Goal: Communication & Community: Answer question/provide support

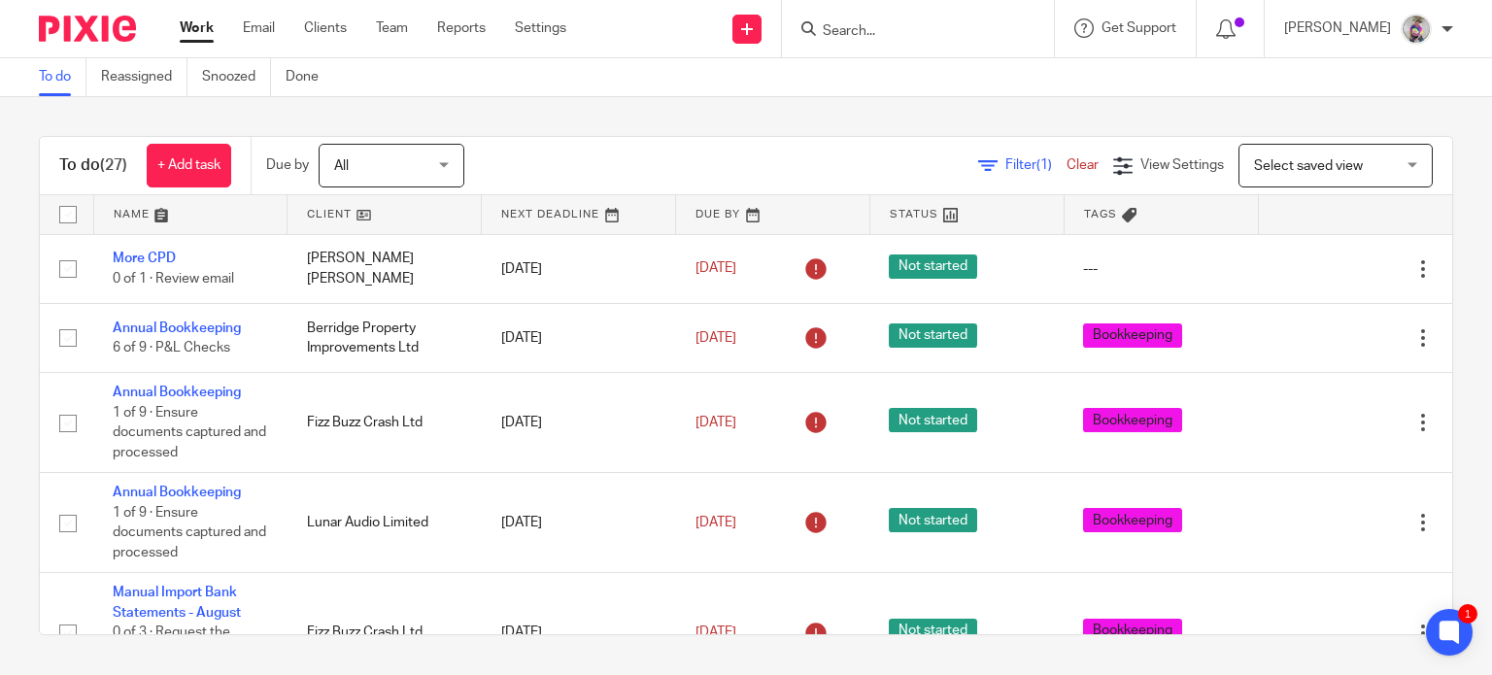
click at [870, 26] on input "Search" at bounding box center [908, 31] width 175 height 17
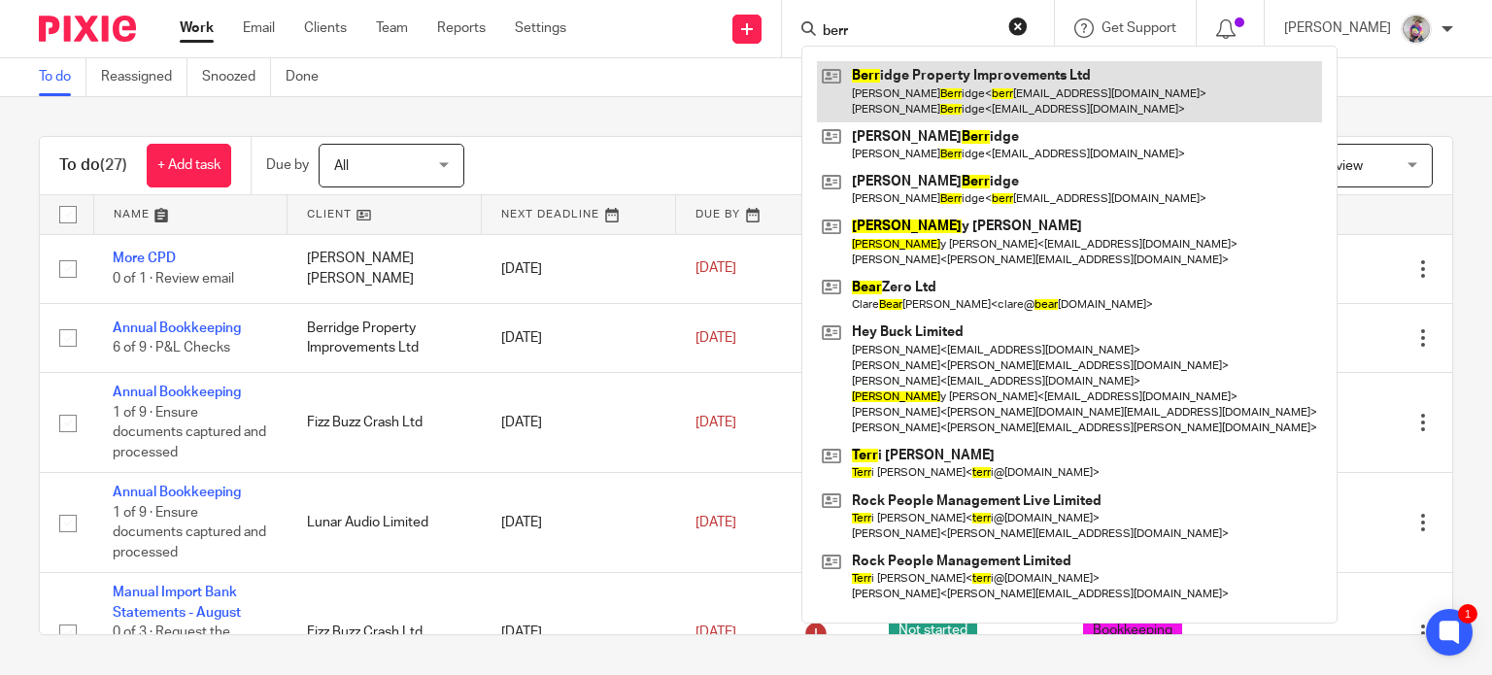
type input "berr"
click at [961, 86] on link at bounding box center [1069, 91] width 505 height 60
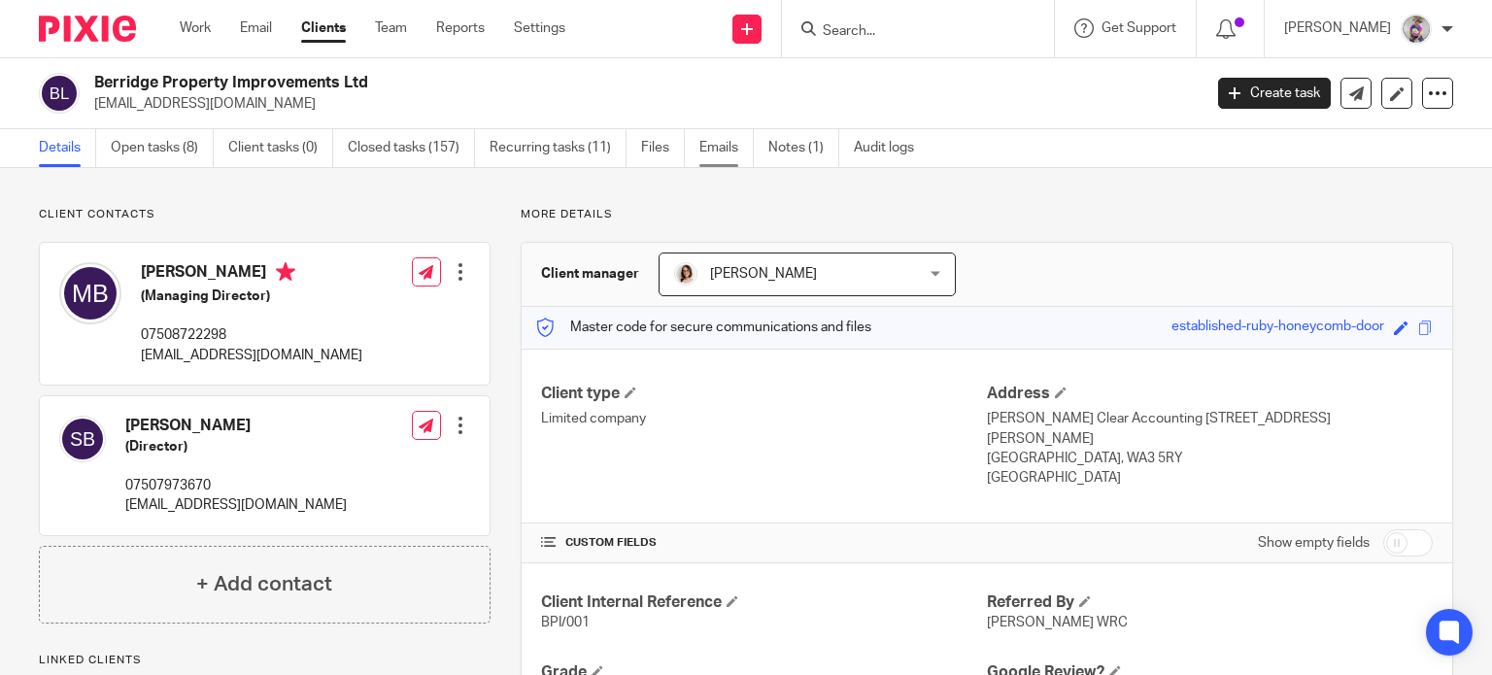
click at [715, 143] on link "Emails" at bounding box center [726, 148] width 54 height 38
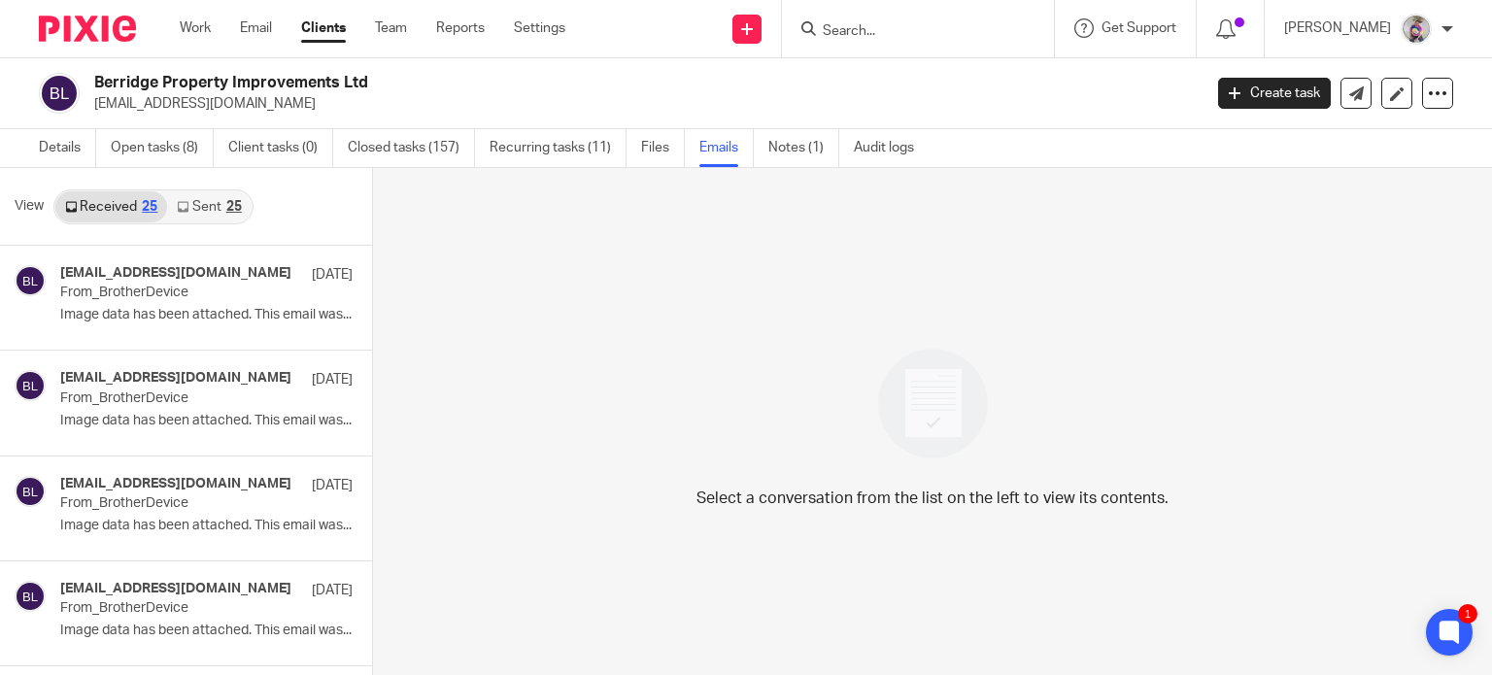
click at [209, 206] on link "Sent 25" at bounding box center [209, 206] width 84 height 31
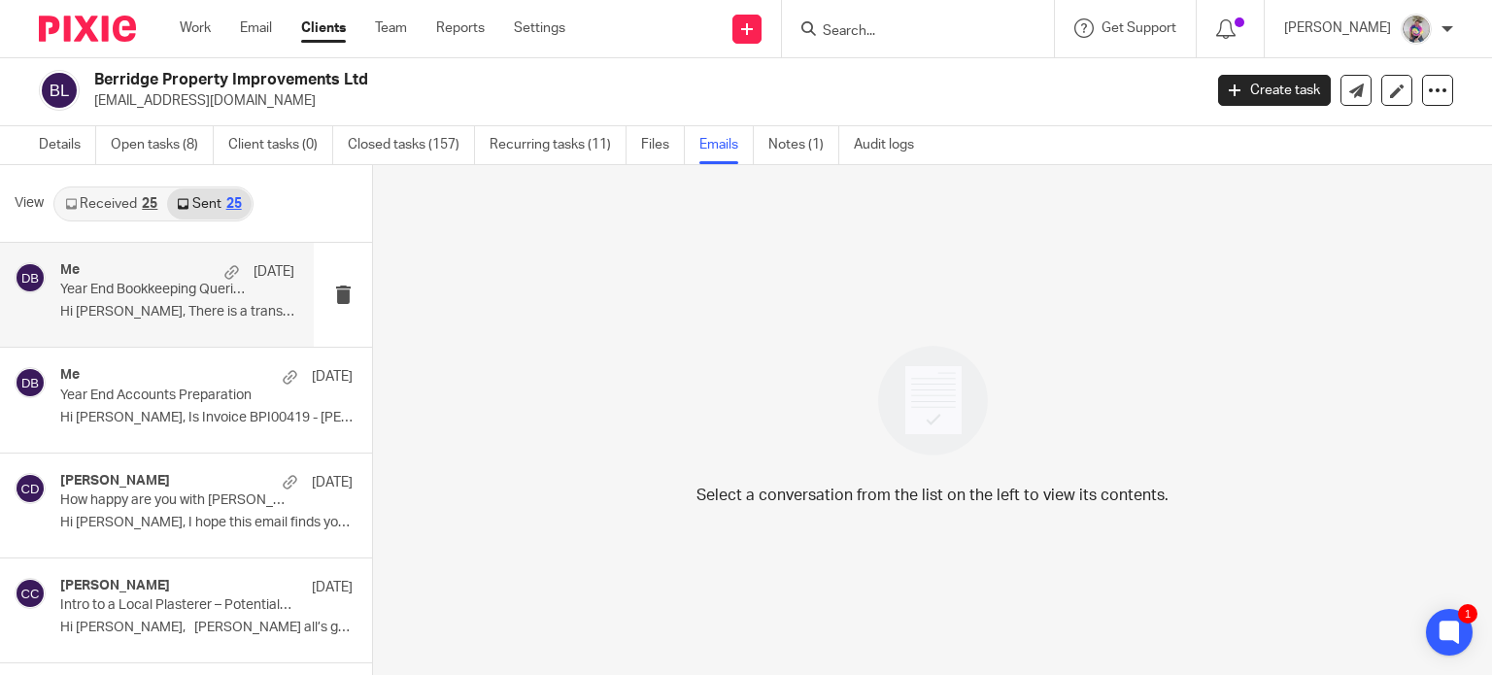
click at [154, 288] on p "Year End Bookkeeping Queries" at bounding box center [153, 290] width 187 height 17
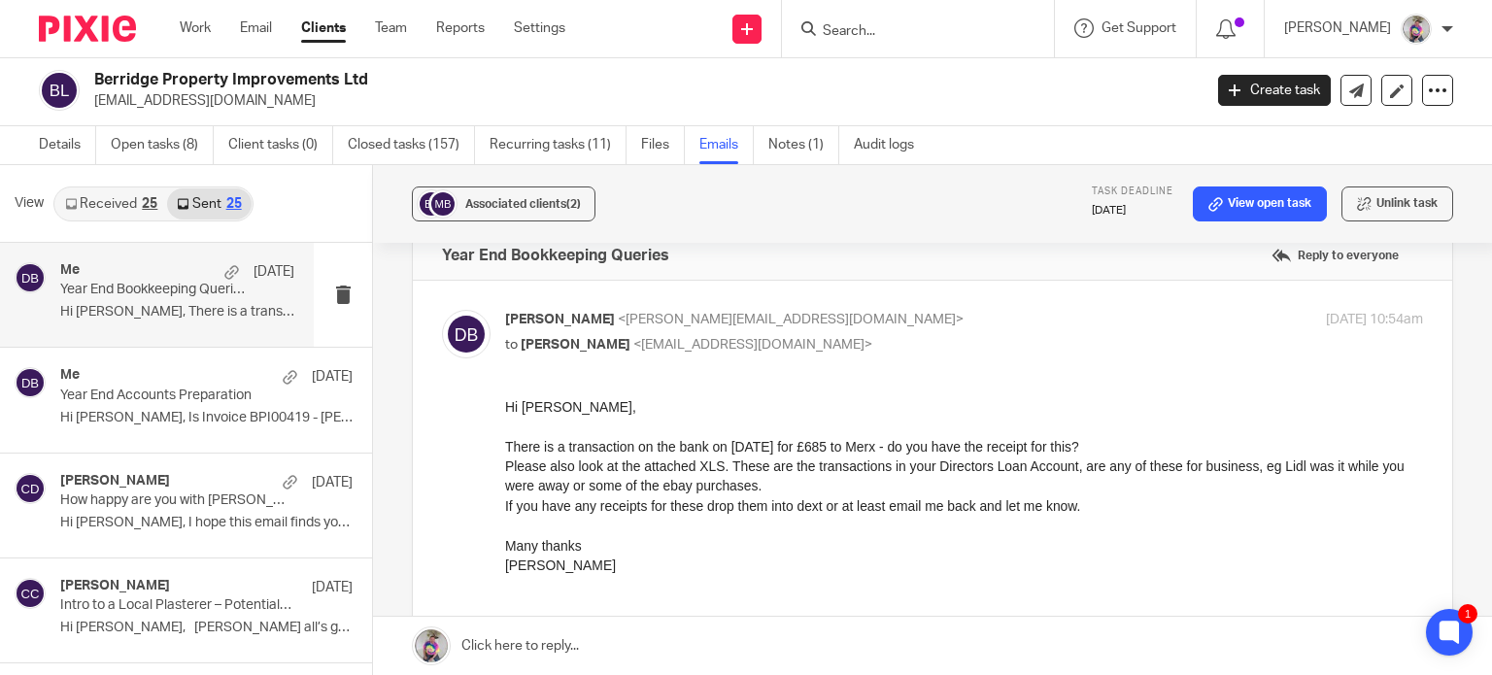
scroll to position [0, 0]
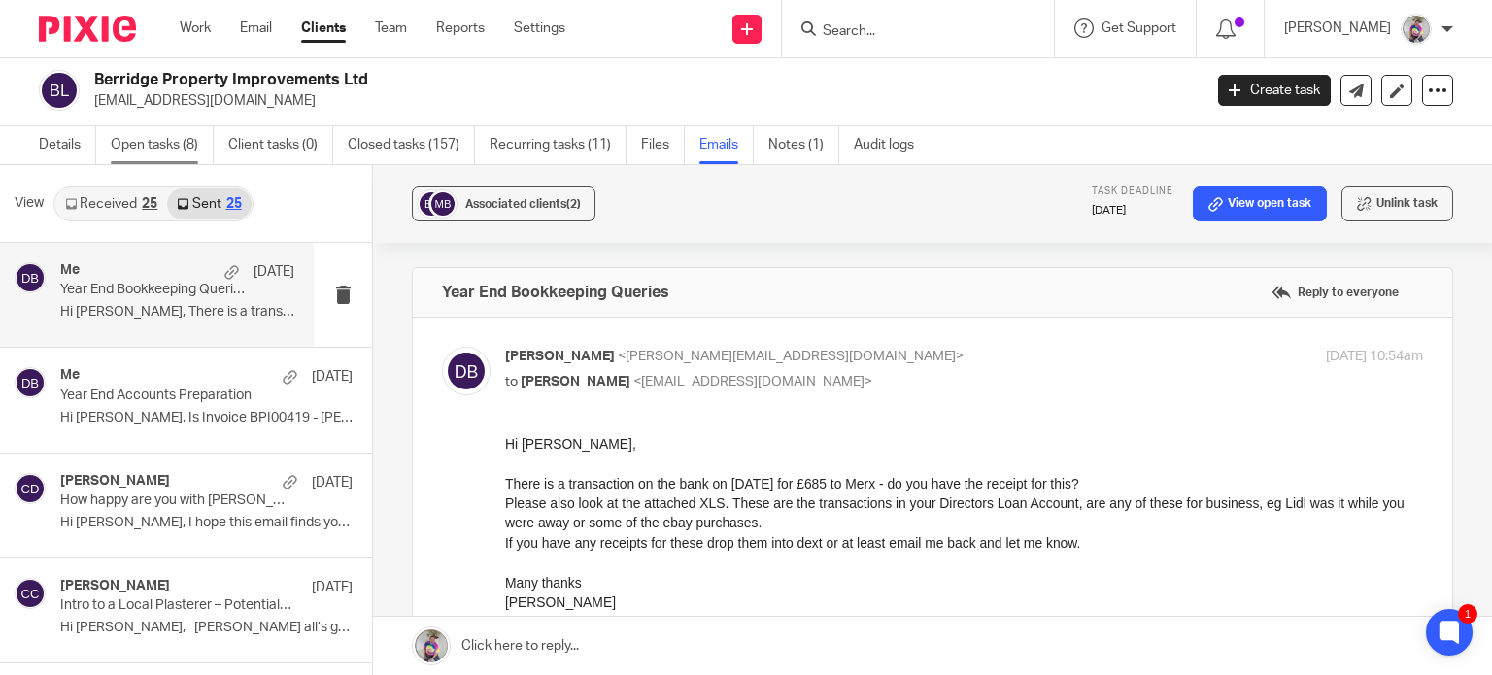
click at [175, 139] on link "Open tasks (8)" at bounding box center [162, 145] width 103 height 38
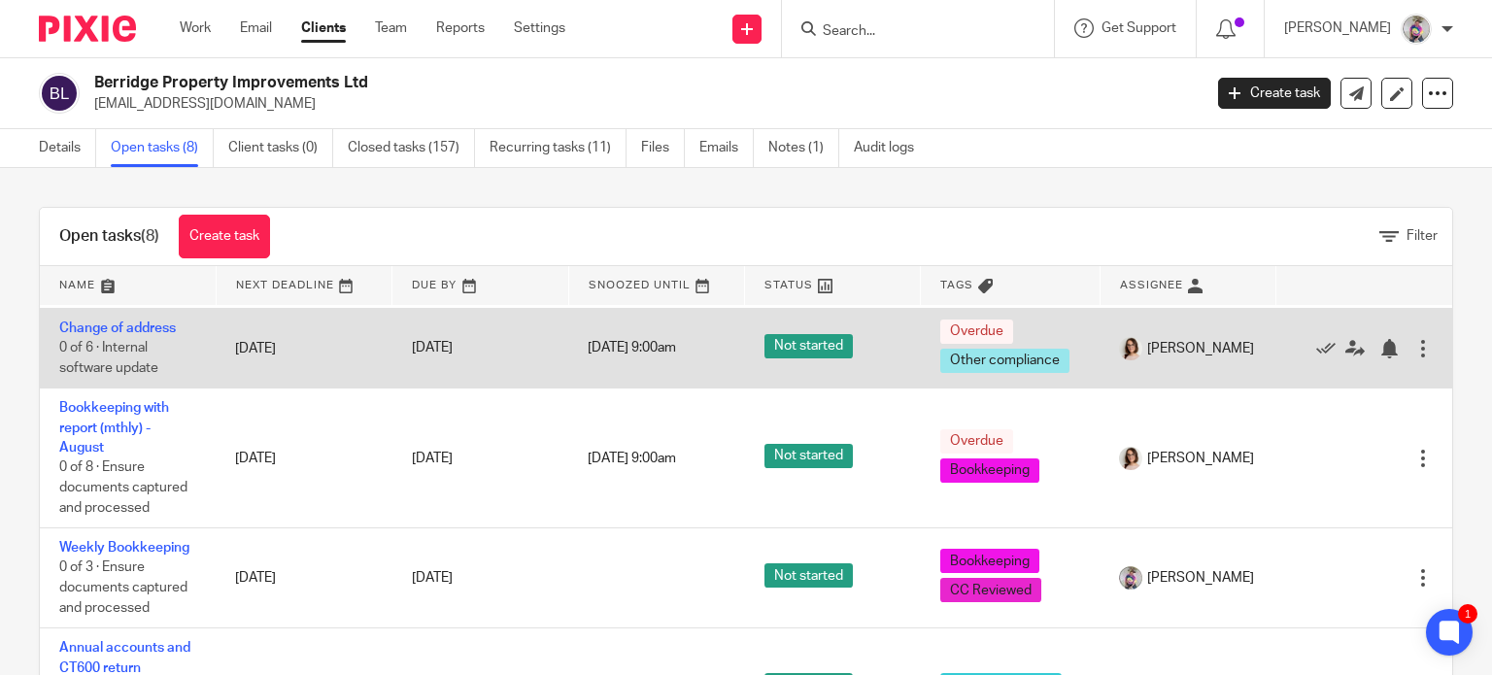
scroll to position [431, 0]
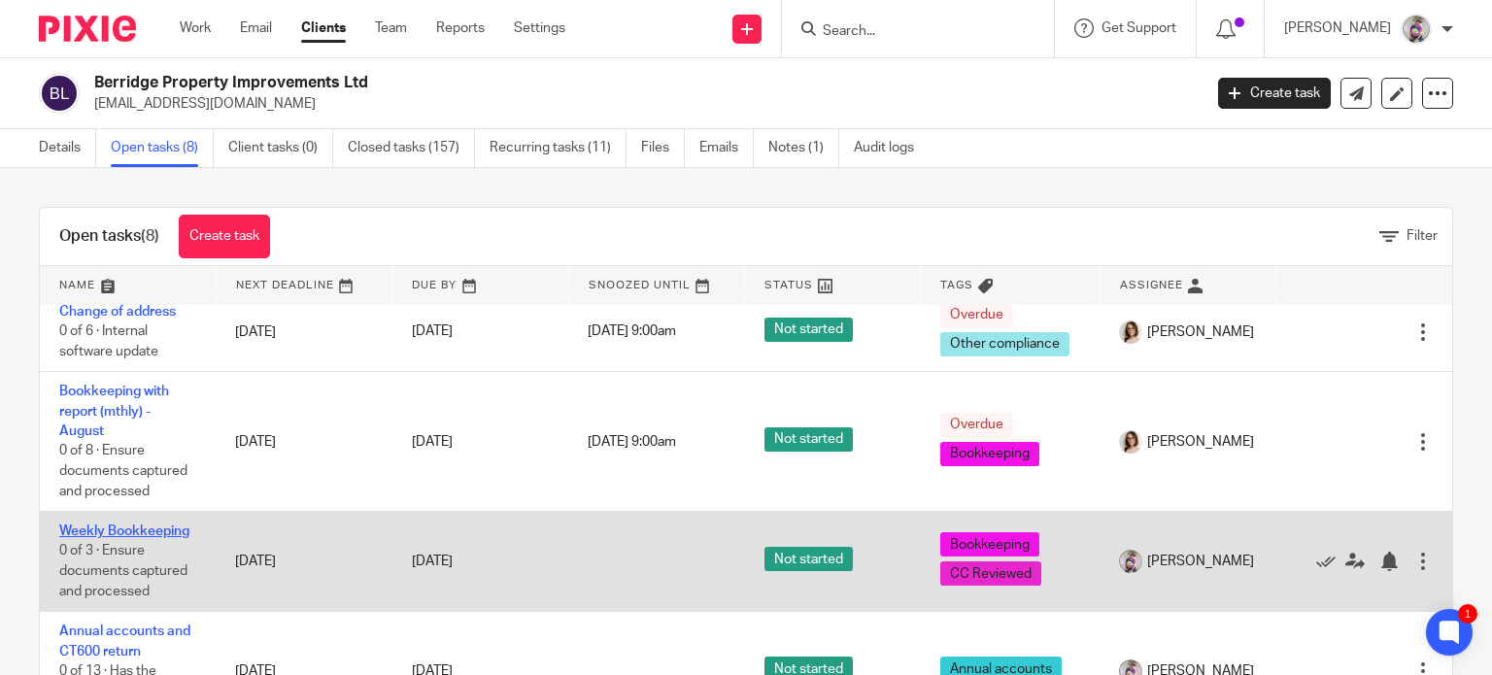
click at [144, 524] on link "Weekly Bookkeeping" at bounding box center [124, 531] width 130 height 14
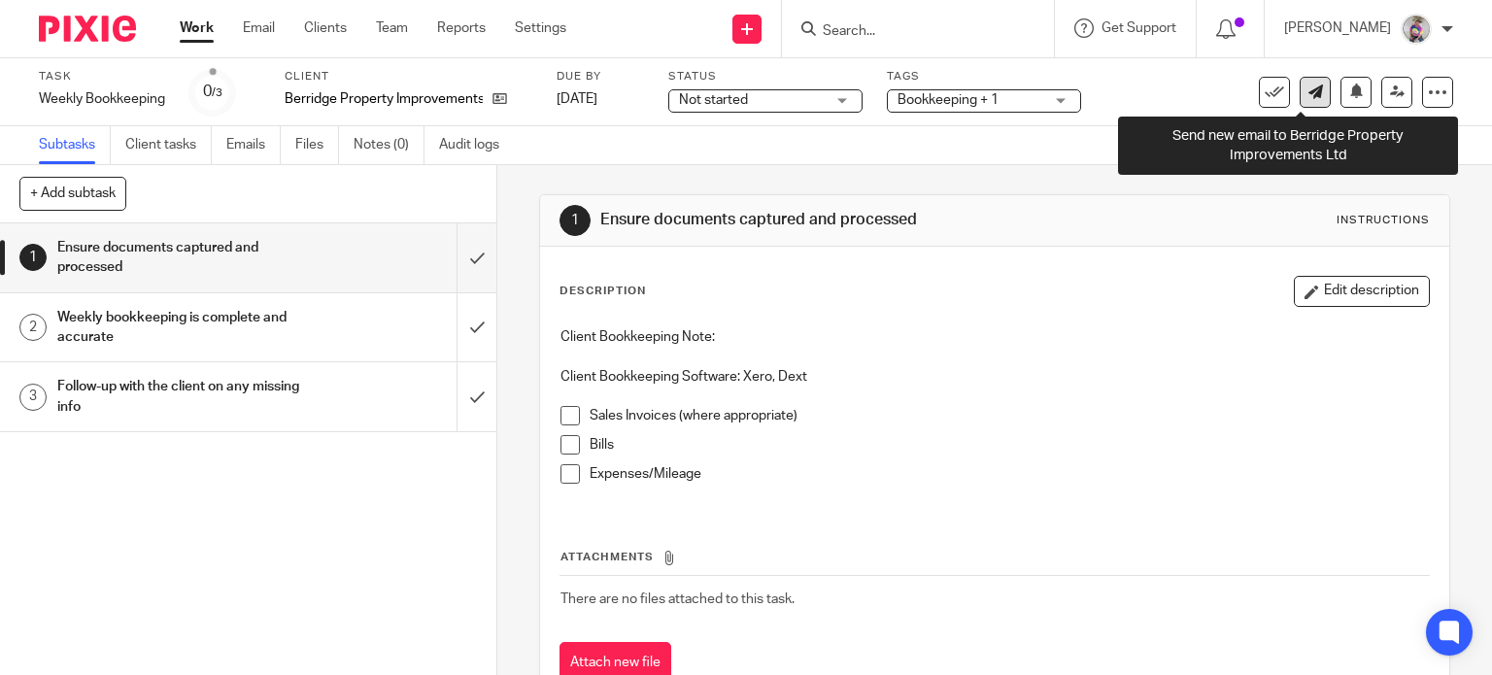
click at [1308, 92] on icon at bounding box center [1315, 91] width 15 height 15
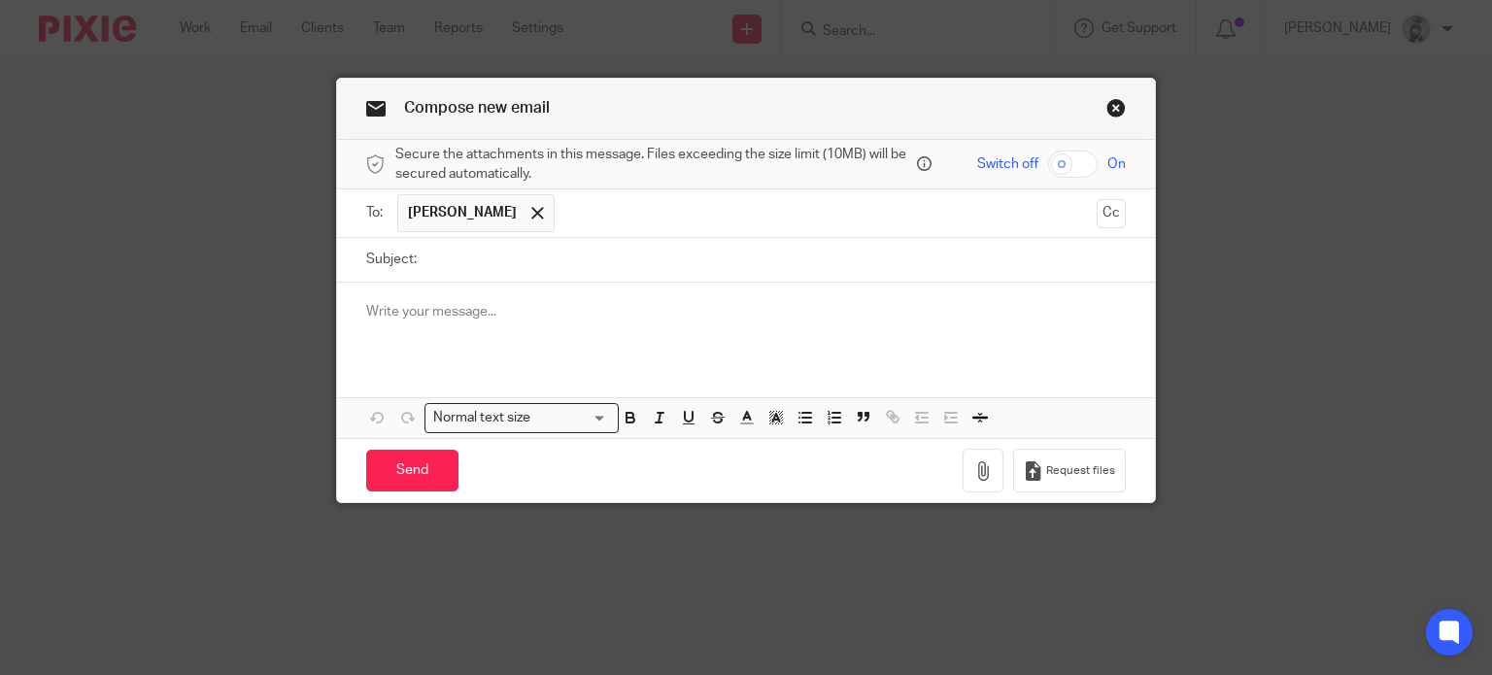
click at [481, 263] on input "Subject:" at bounding box center [776, 260] width 700 height 44
type input "Bookkeeping"
click at [481, 310] on p at bounding box center [746, 311] width 760 height 19
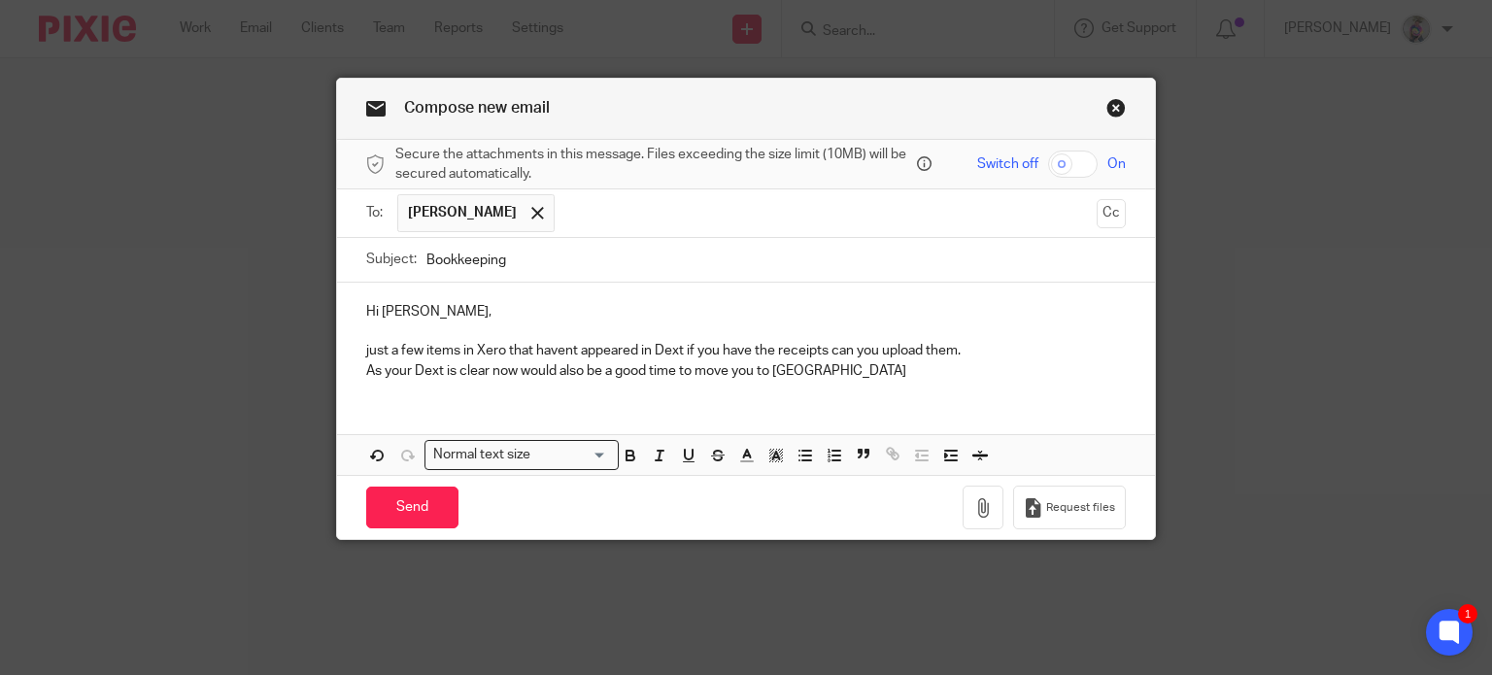
click at [750, 370] on p "As your Dext is clear now would also be a good time to move you to Apron" at bounding box center [746, 370] width 760 height 19
click at [851, 370] on p "As your Dext is clear now would also be a good time to move you across to Apron" at bounding box center [746, 370] width 760 height 19
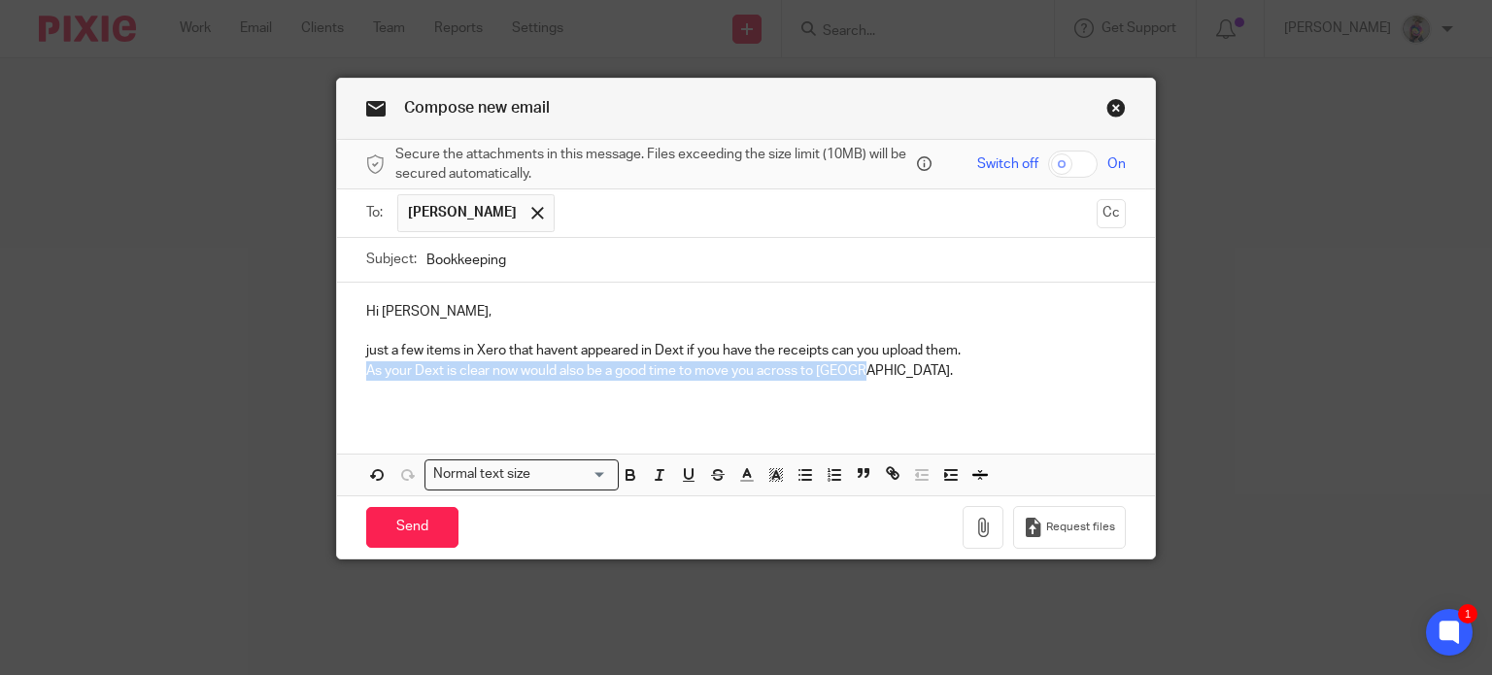
drag, startPoint x: 890, startPoint y: 371, endPoint x: 357, endPoint y: 377, distance: 532.3
click at [357, 377] on div "Hi Mike, just a few items in Xero that havent appeared in Dext if you have the …" at bounding box center [746, 349] width 819 height 132
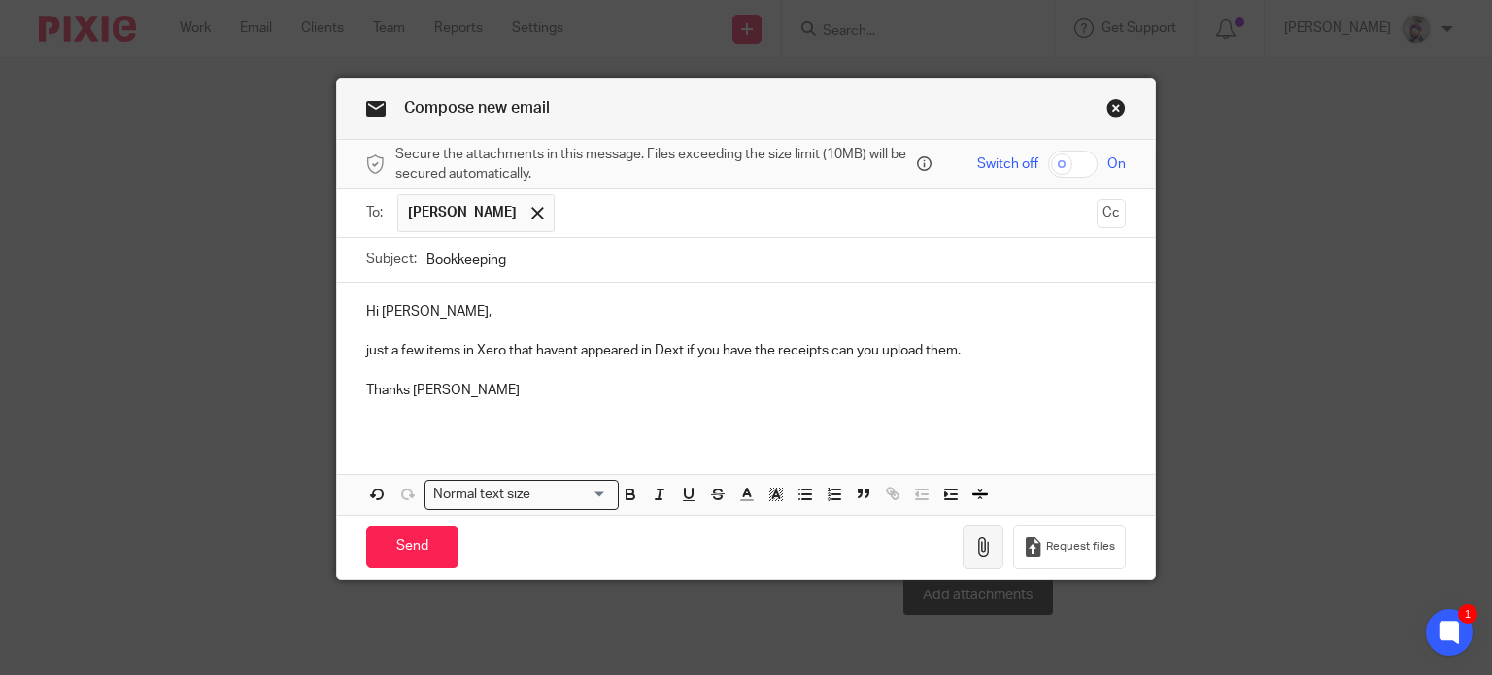
click at [975, 548] on icon "button" at bounding box center [982, 546] width 19 height 19
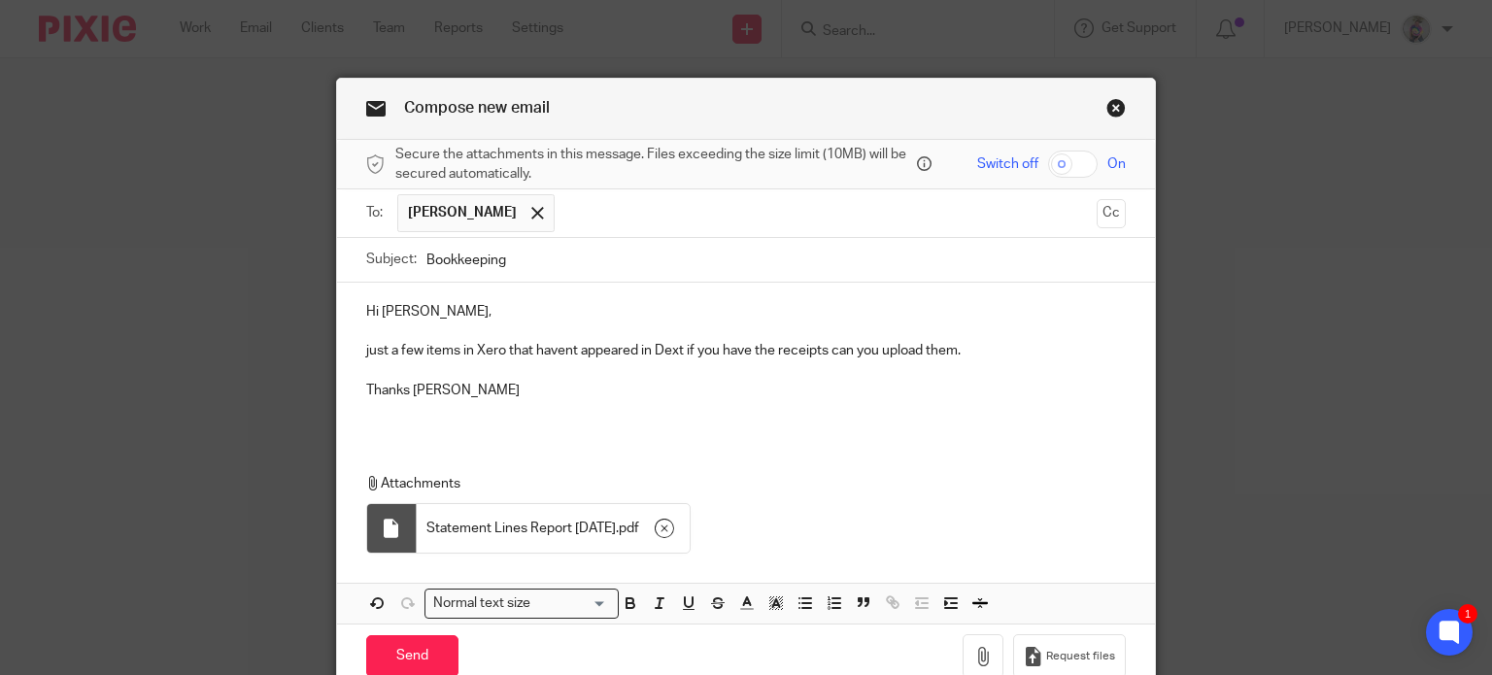
scroll to position [88, 0]
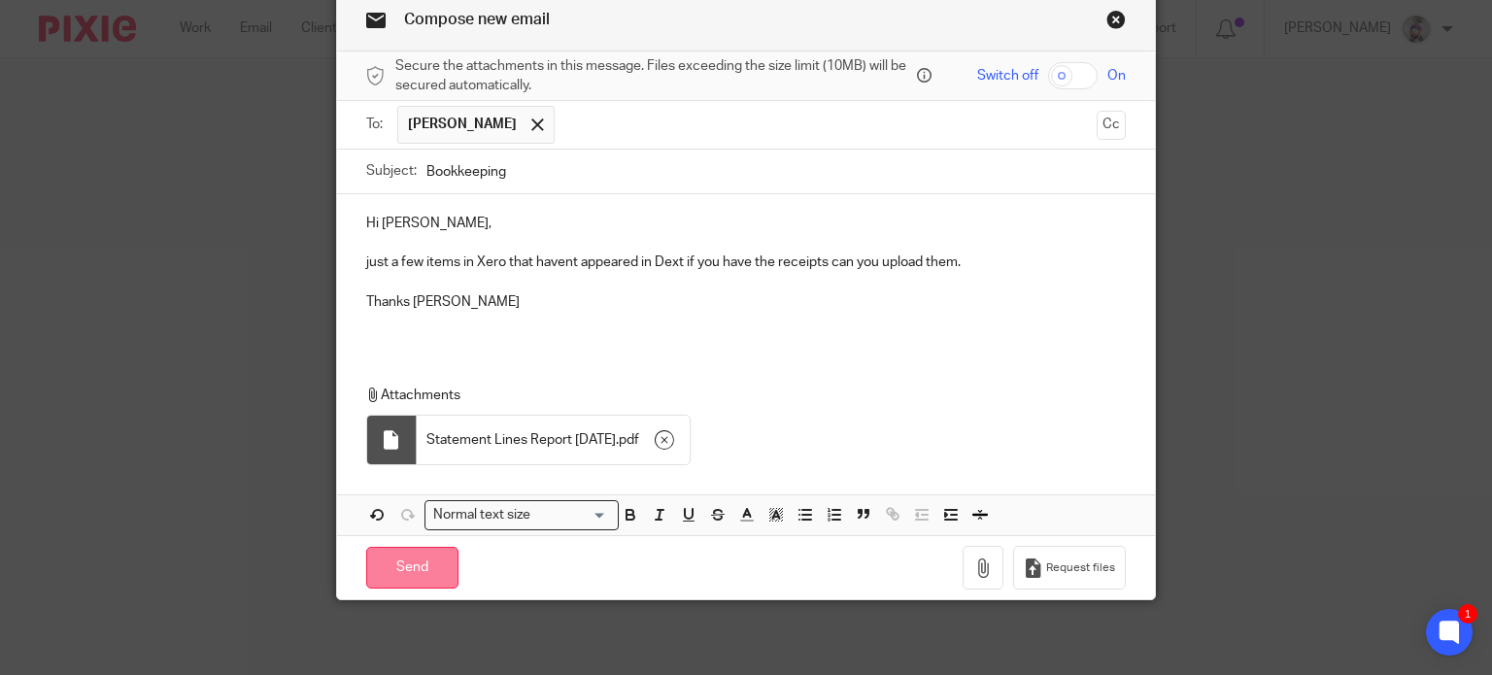
click at [416, 568] on input "Send" at bounding box center [412, 568] width 92 height 42
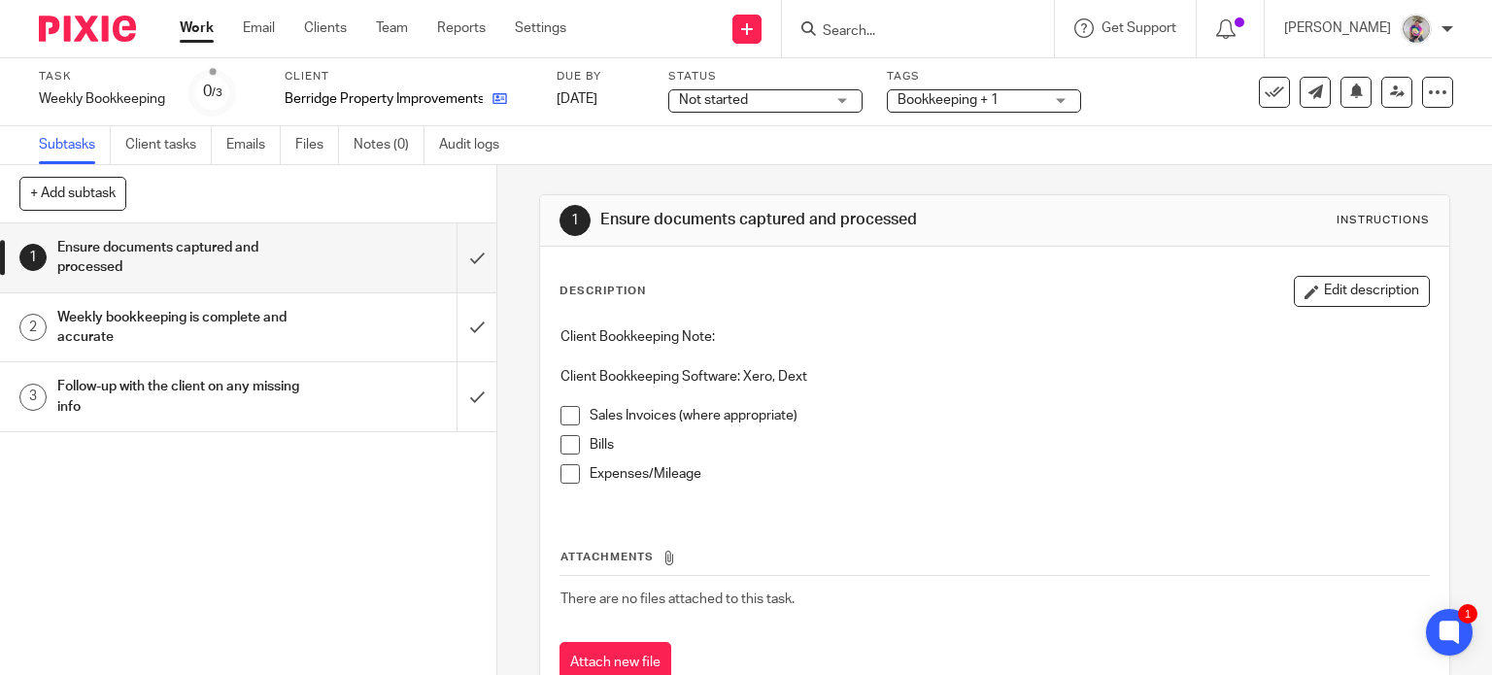
click at [501, 107] on link at bounding box center [495, 98] width 24 height 19
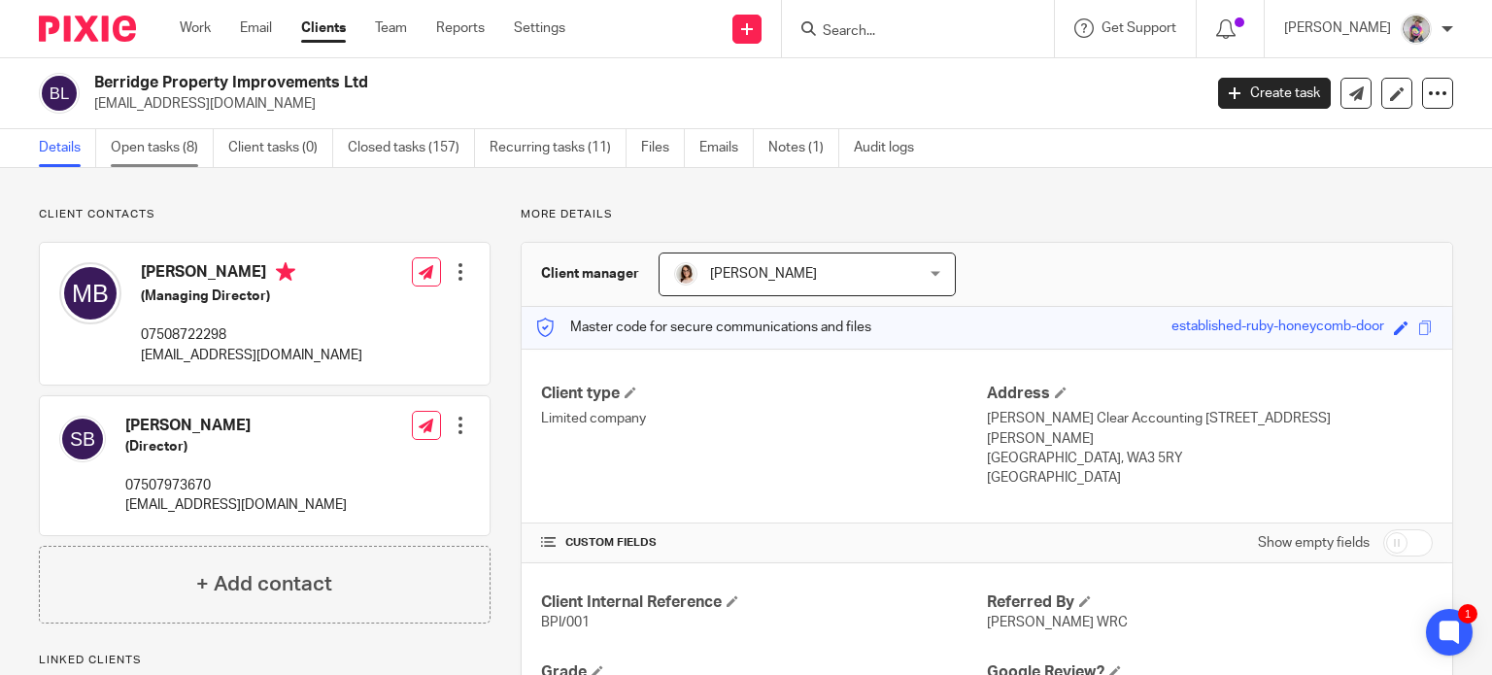
click at [149, 151] on link "Open tasks (8)" at bounding box center [162, 148] width 103 height 38
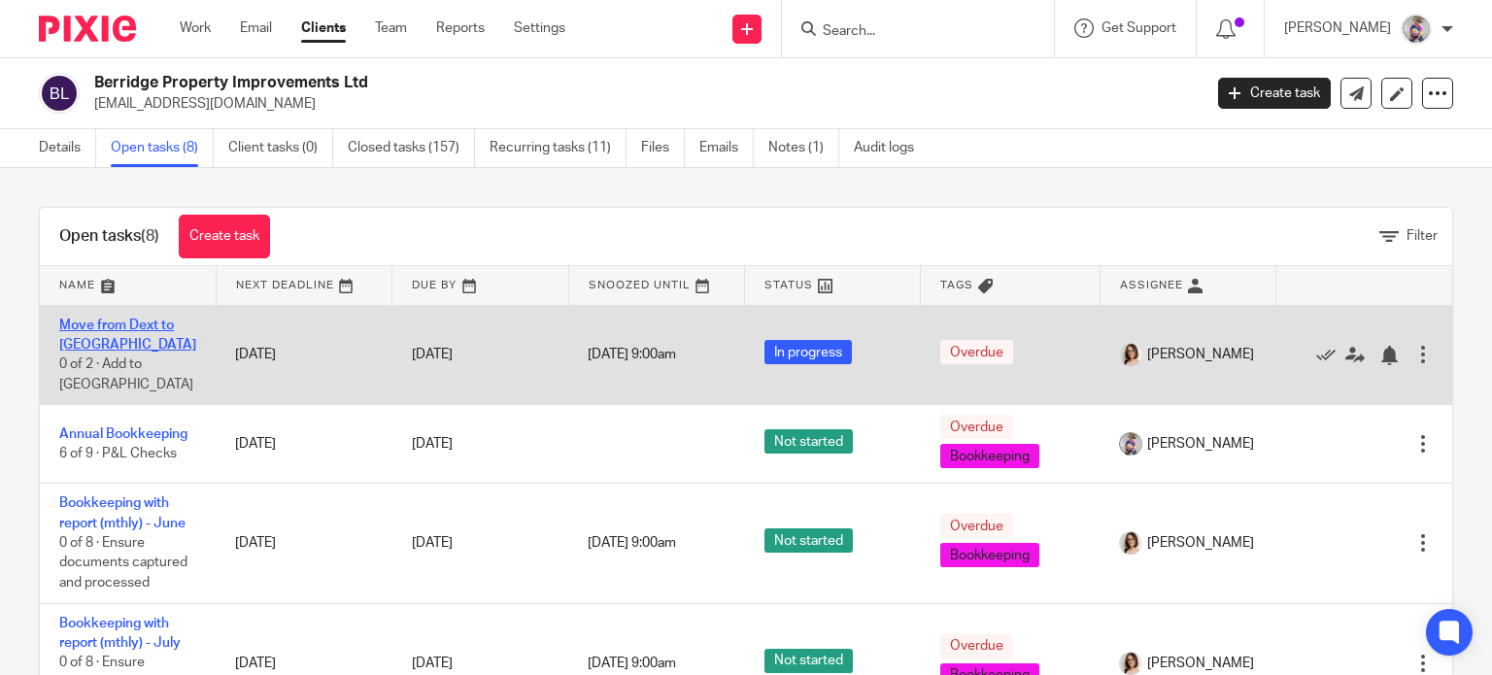
click at [117, 323] on link "Move from Dext to Apron" at bounding box center [127, 335] width 137 height 33
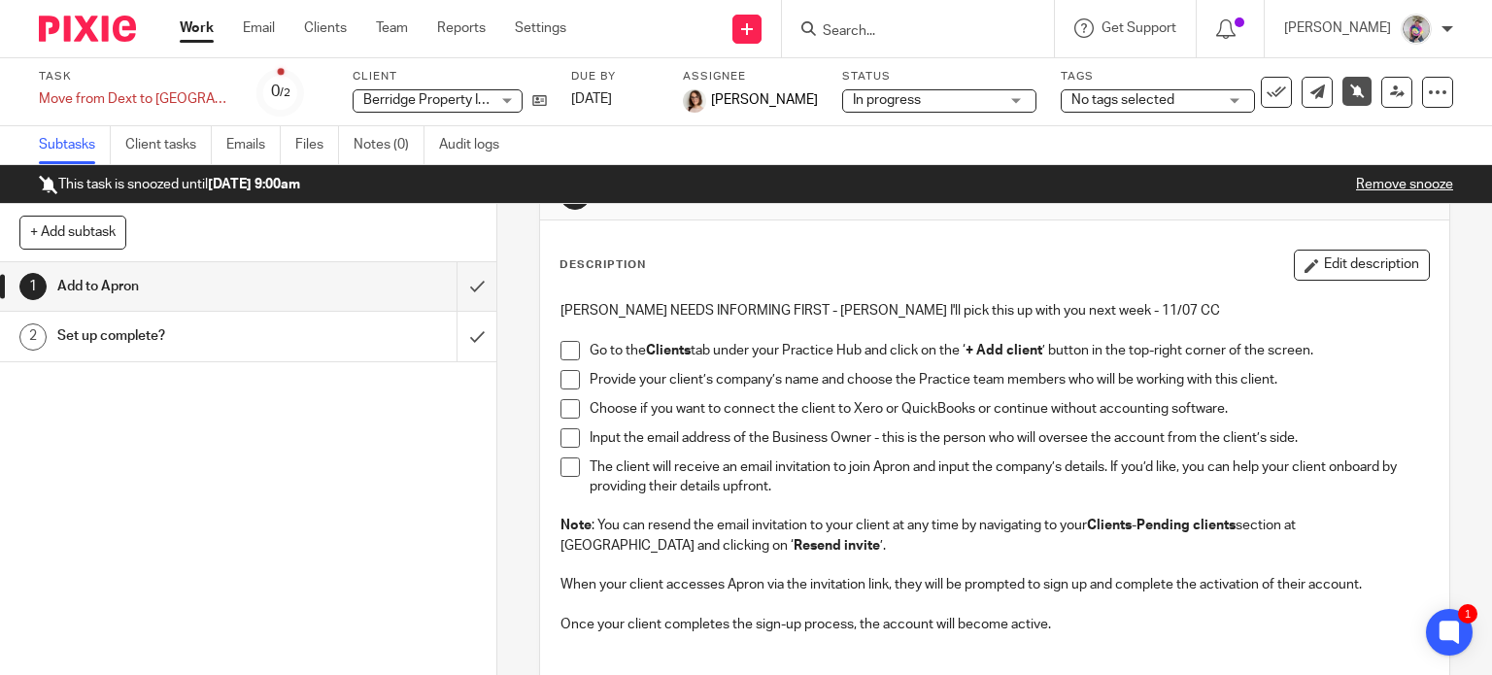
scroll to position [64, 0]
click at [532, 105] on icon at bounding box center [539, 100] width 15 height 15
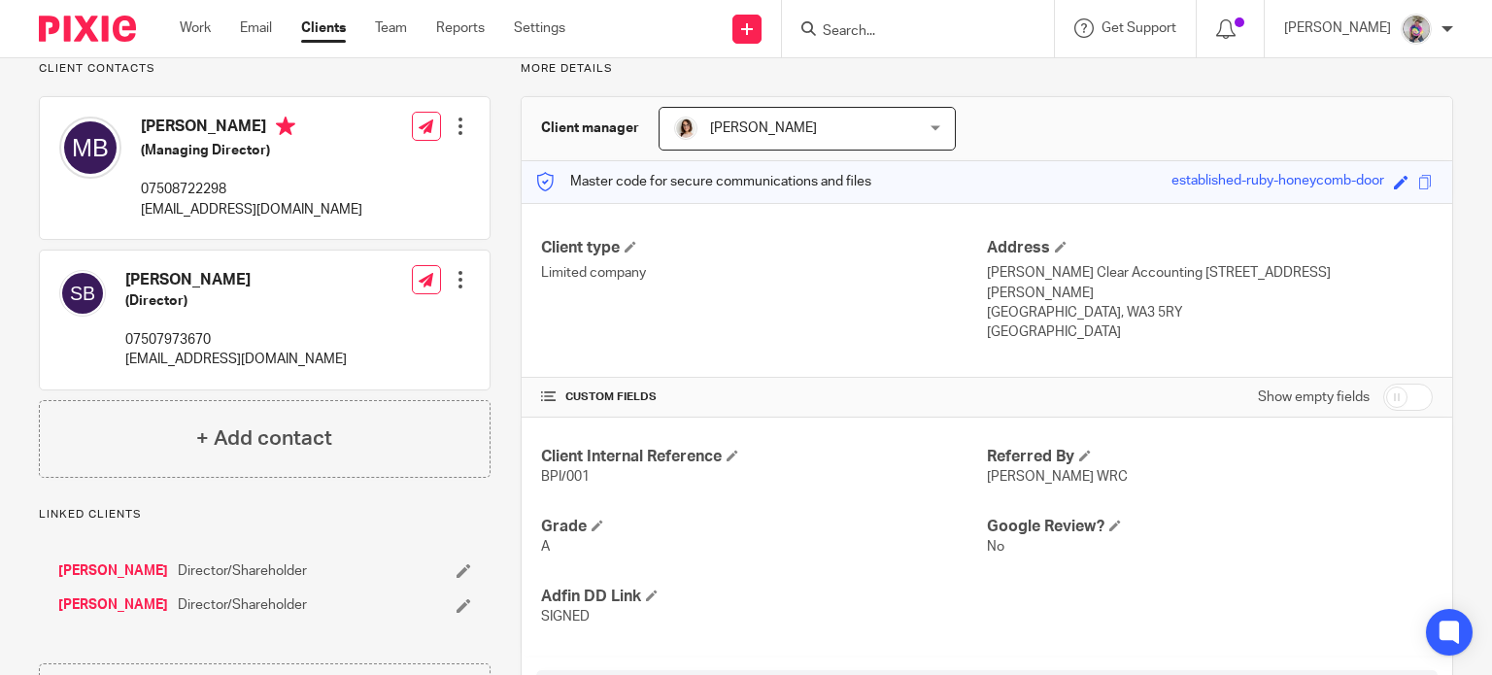
scroll to position [144, 0]
click at [456, 120] on div at bounding box center [460, 127] width 19 height 19
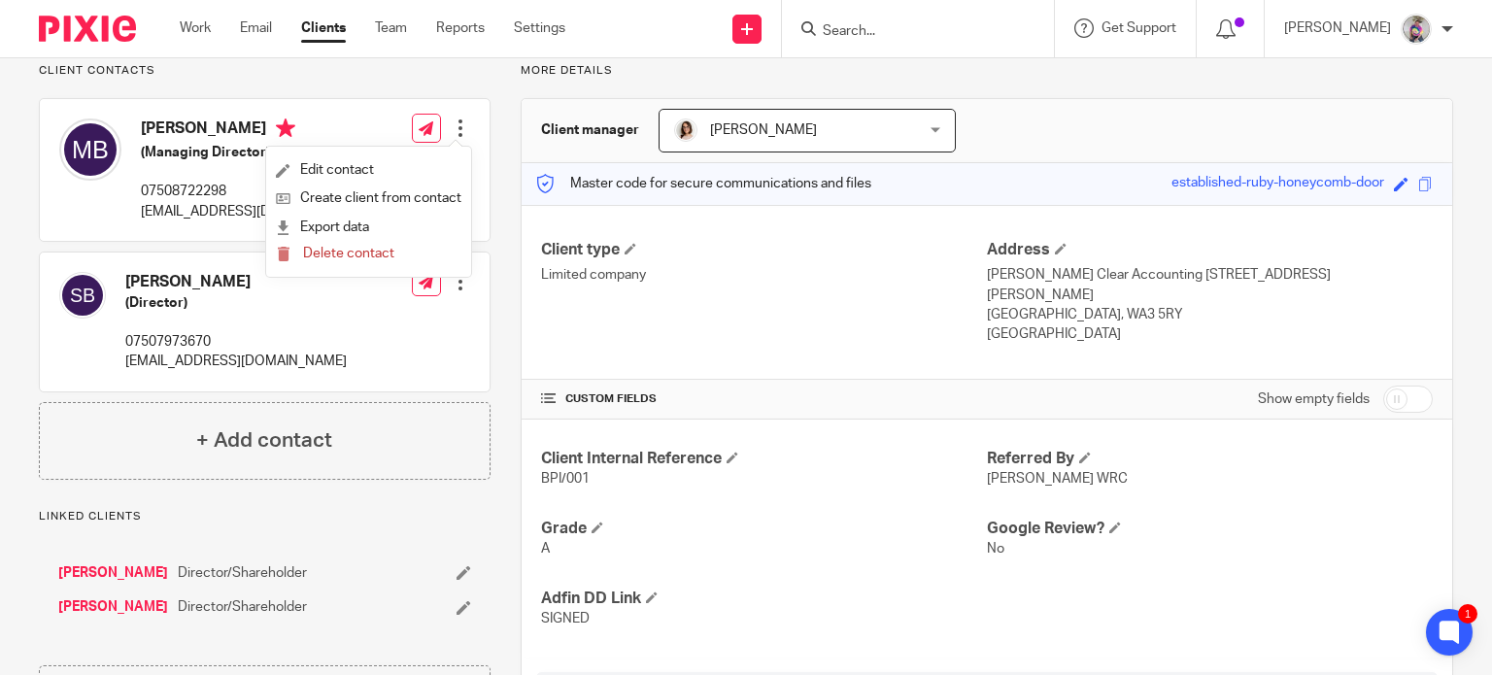
click at [335, 130] on div "[PERSON_NAME] (Managing Director) 07508722298 [EMAIL_ADDRESS][DOMAIN_NAME] Edit…" at bounding box center [265, 170] width 450 height 142
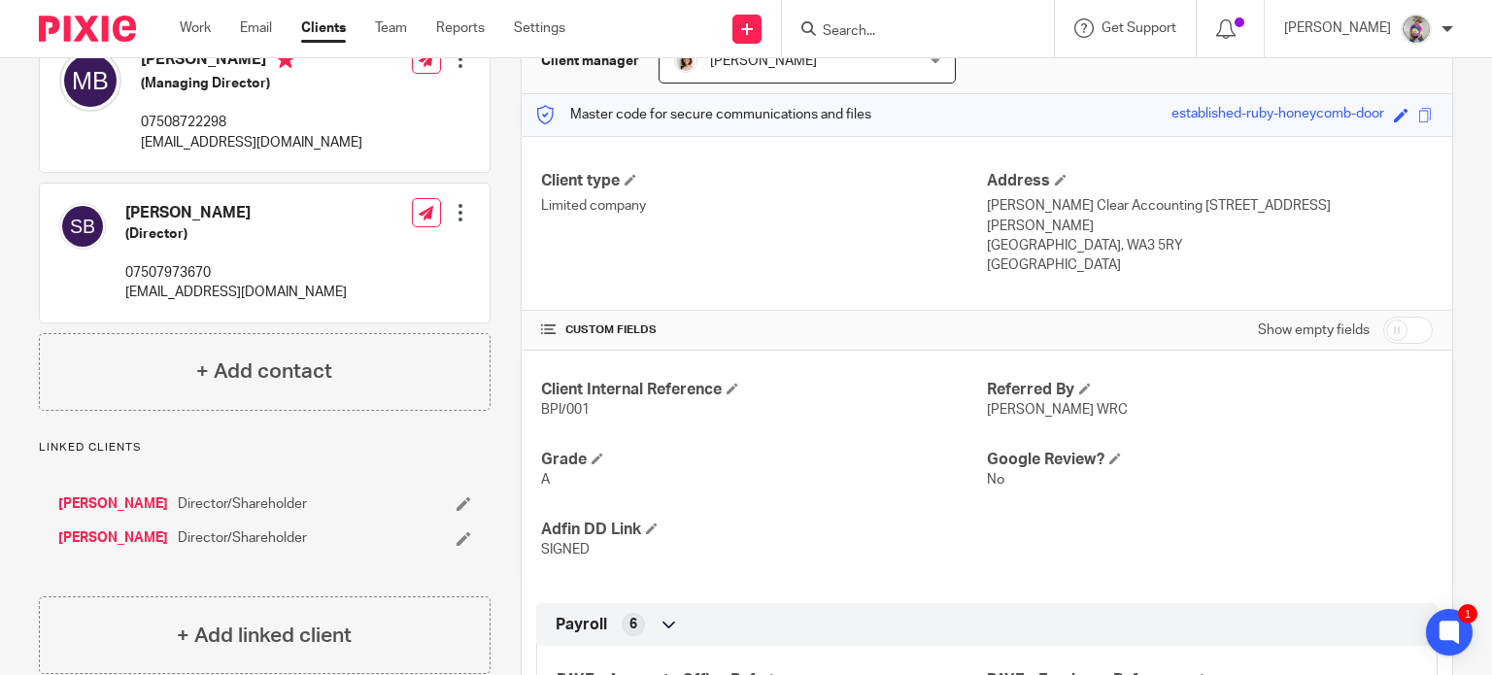
scroll to position [159, 0]
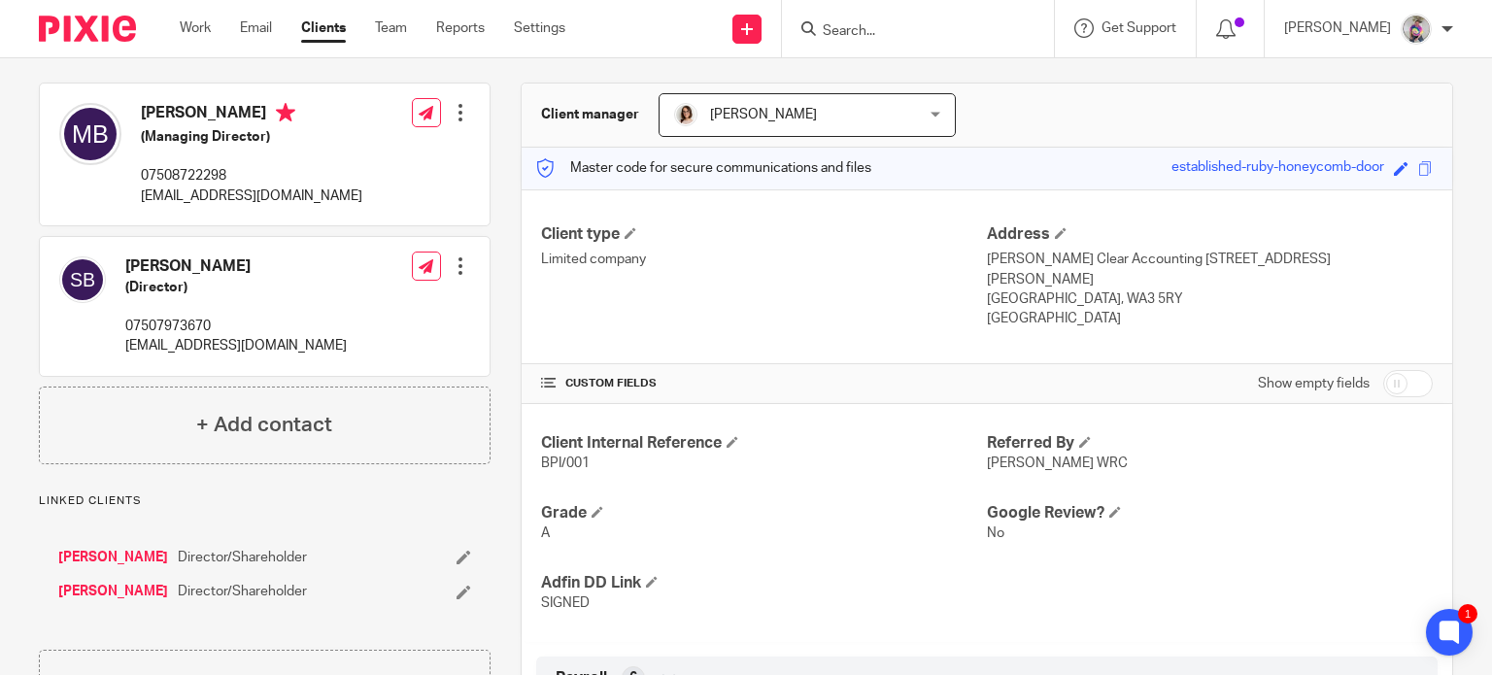
click at [127, 588] on link "[PERSON_NAME]" at bounding box center [113, 591] width 110 height 19
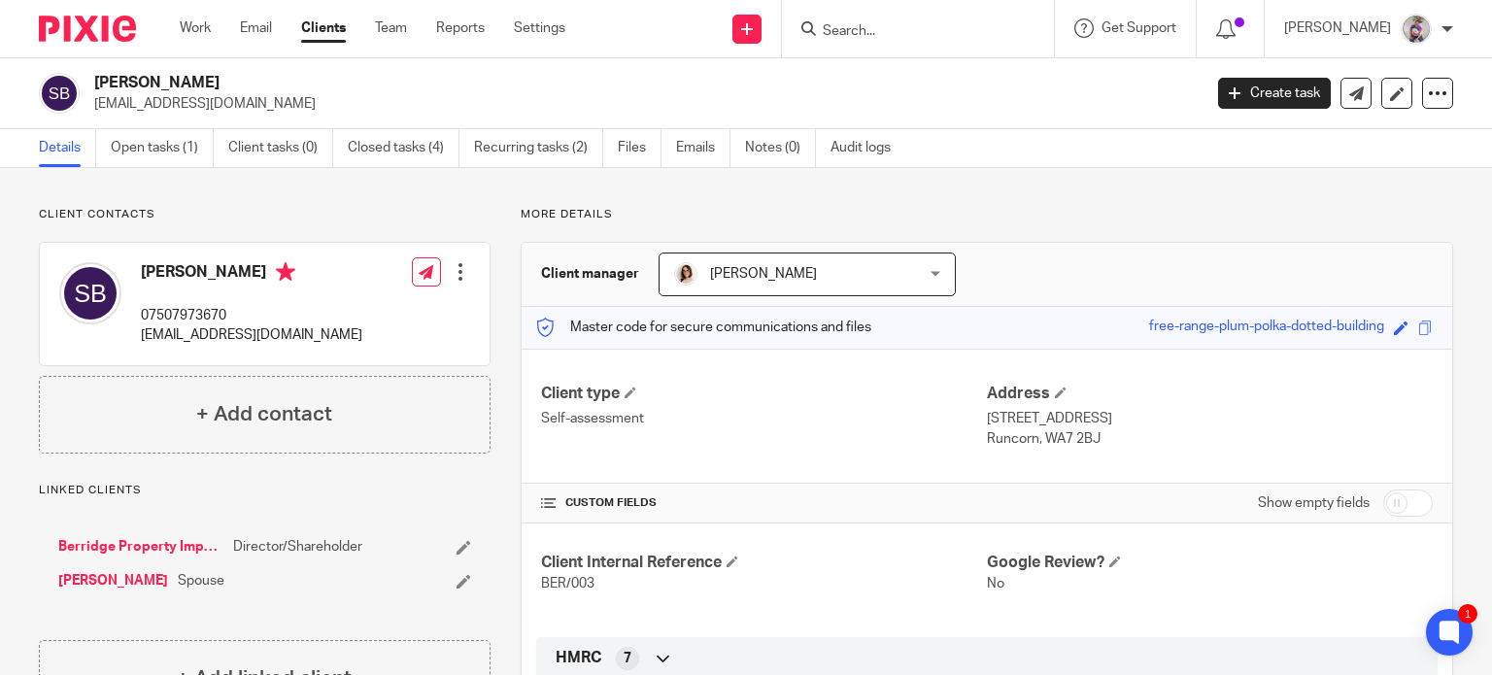
click at [114, 578] on link "[PERSON_NAME]" at bounding box center [113, 580] width 110 height 19
drag, startPoint x: 295, startPoint y: 336, endPoint x: 140, endPoint y: 330, distance: 155.5
click at [140, 330] on div "[PERSON_NAME] 07508722298 [EMAIL_ADDRESS][DOMAIN_NAME] Edit contact Create clie…" at bounding box center [265, 304] width 450 height 122
copy p "[EMAIL_ADDRESS][DOMAIN_NAME]"
